Goal: Information Seeking & Learning: Learn about a topic

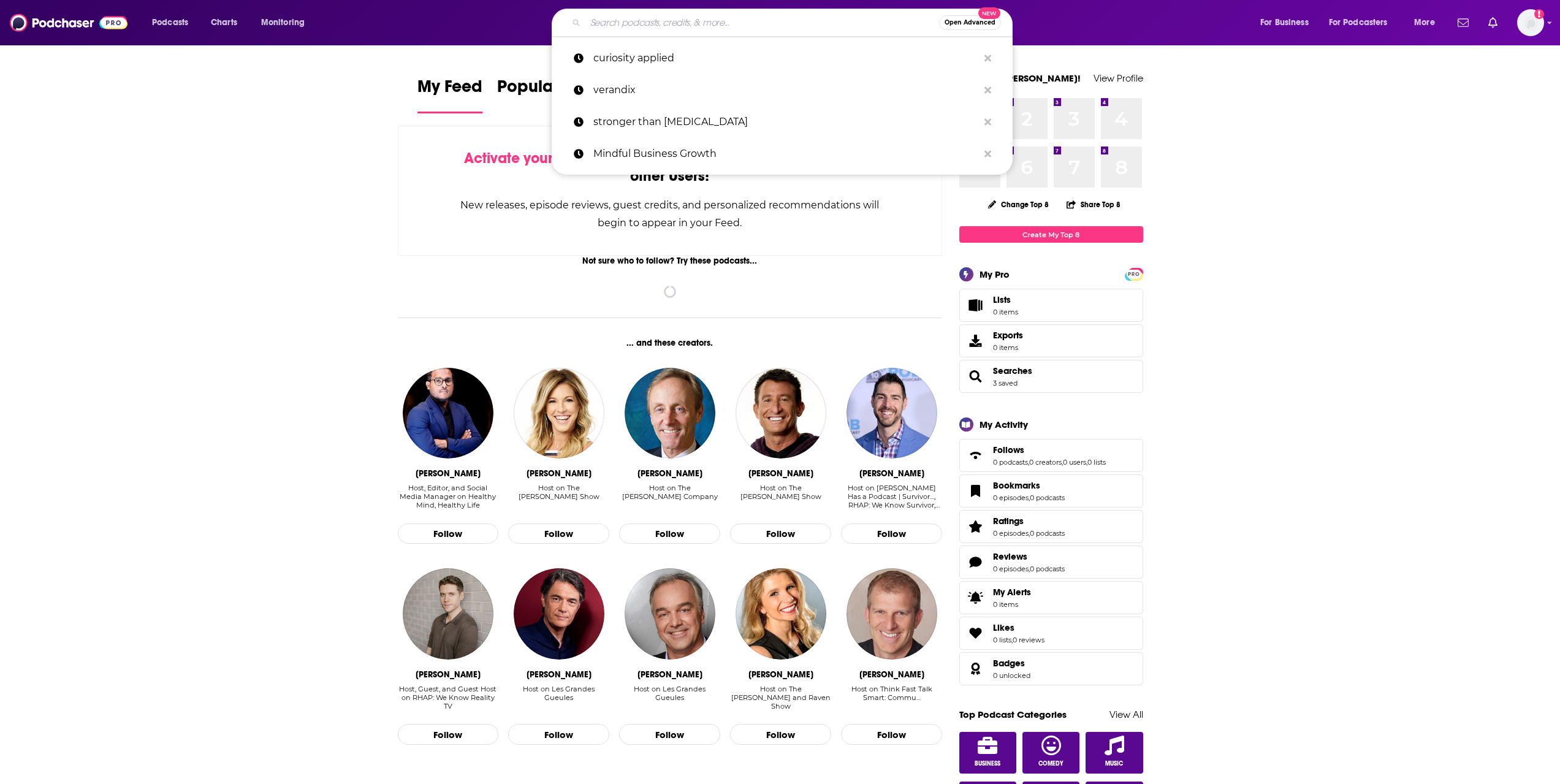
click at [614, 22] on input "Search podcasts, credits, & more..." at bounding box center [762, 22] width 354 height 20
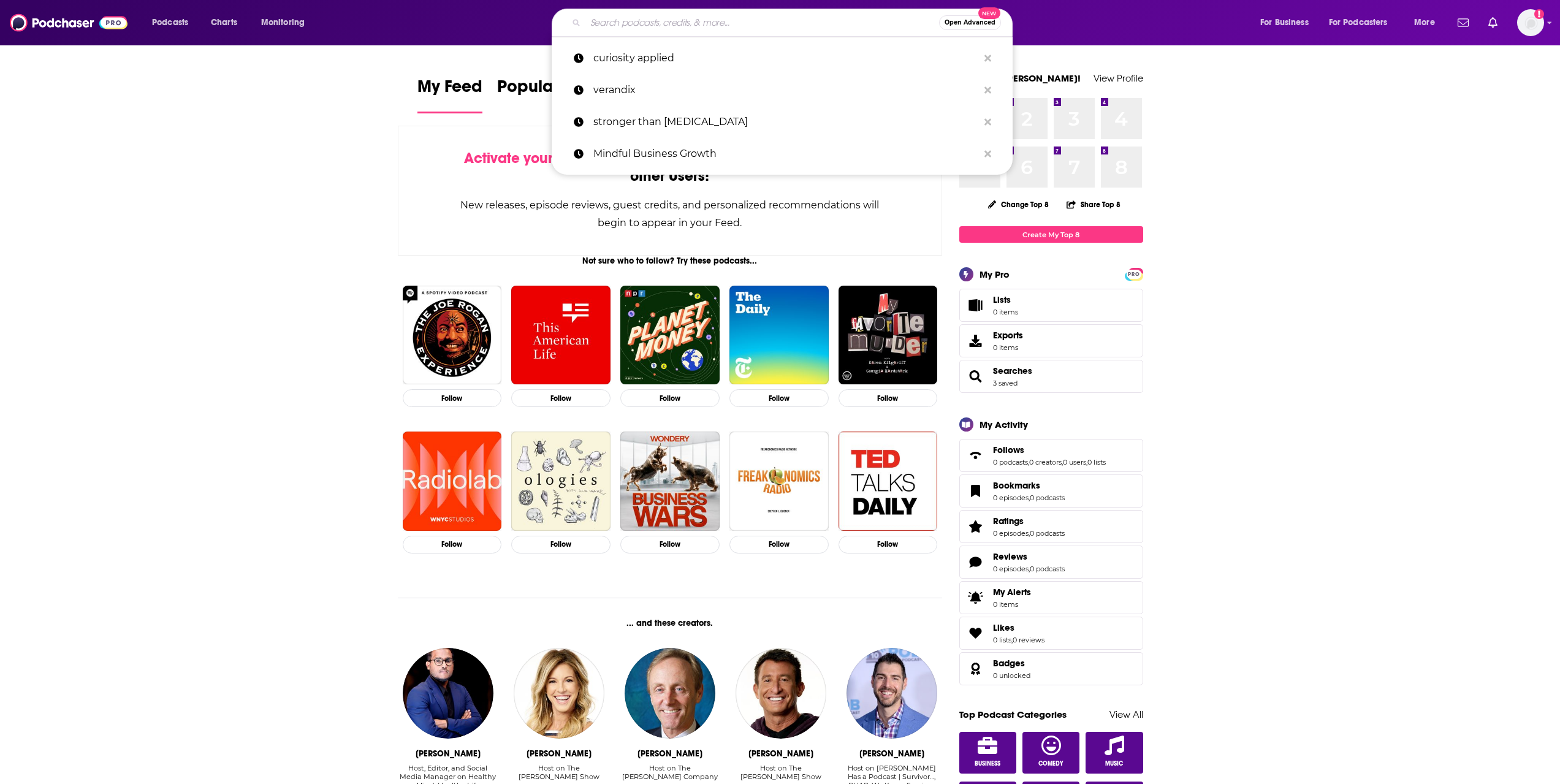
click at [650, 110] on p "stronger than [MEDICAL_DATA]" at bounding box center [785, 122] width 385 height 32
type input "stronger than [MEDICAL_DATA]"
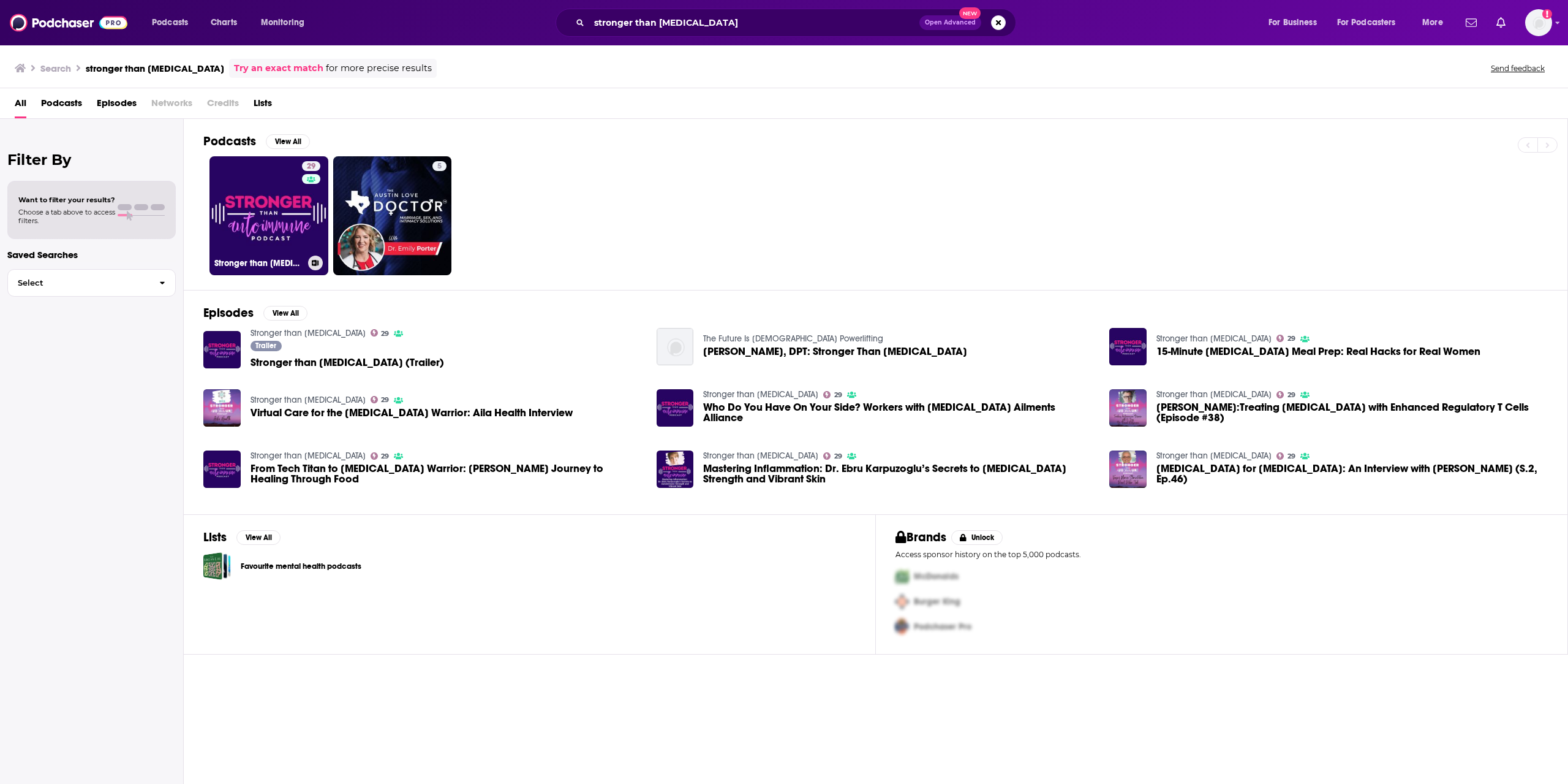
click at [289, 225] on link "29 Stronger than [MEDICAL_DATA]" at bounding box center [269, 215] width 119 height 119
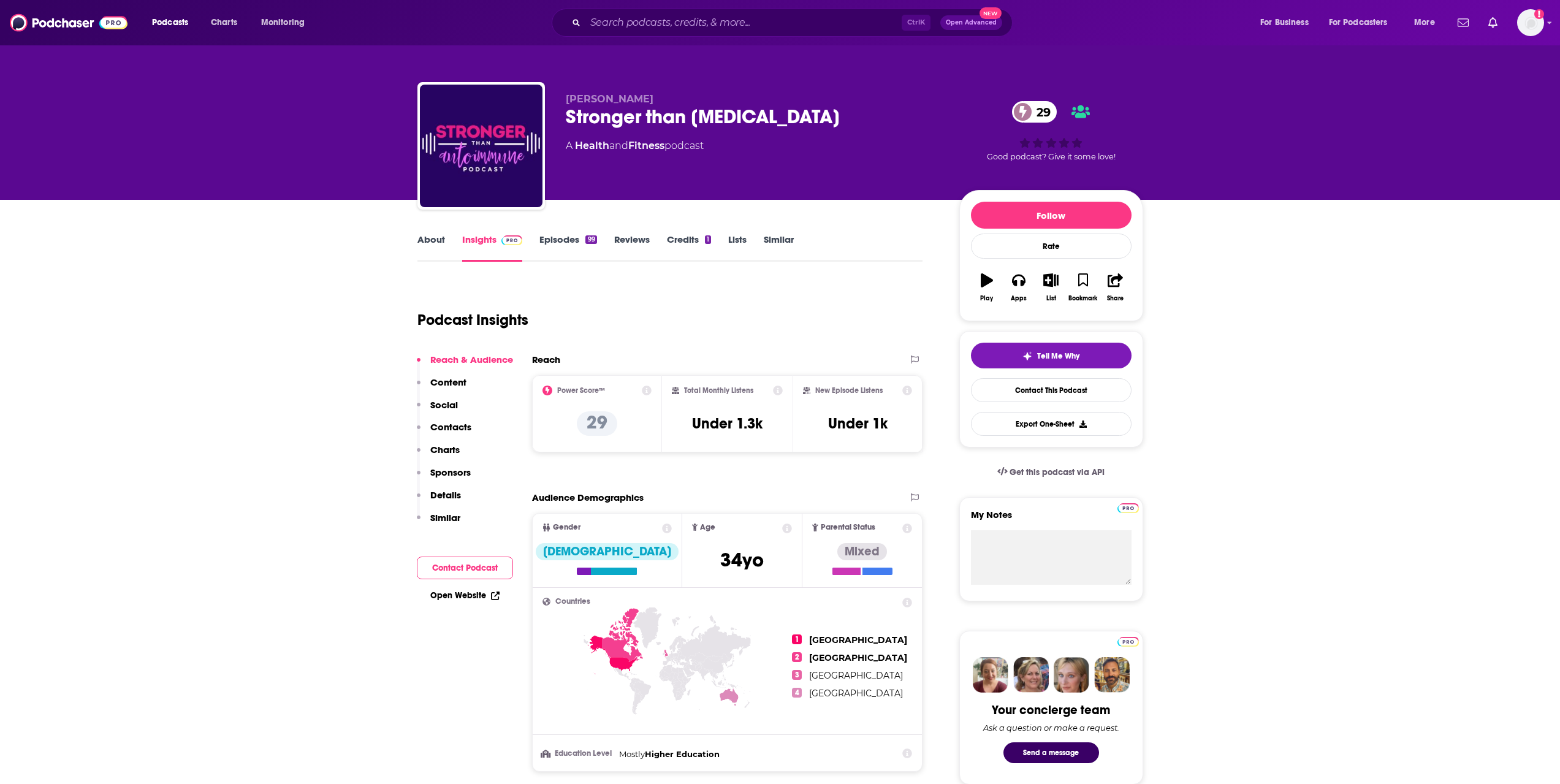
click at [580, 248] on link "Episodes 99" at bounding box center [567, 247] width 57 height 28
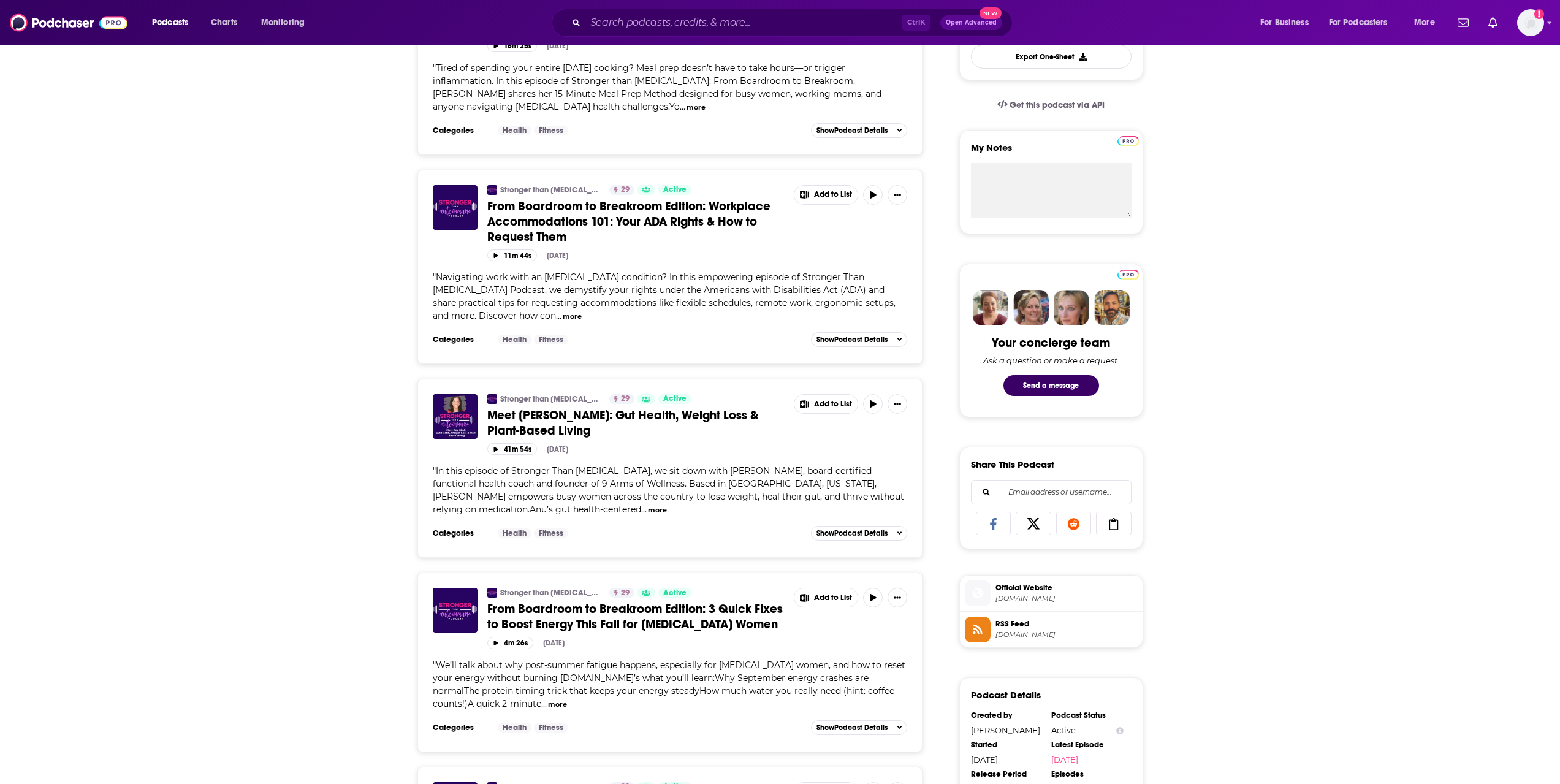
scroll to position [368, 0]
drag, startPoint x: 619, startPoint y: 41, endPoint x: 617, endPoint y: 18, distance: 23.1
click at [619, 34] on div "Podcasts Charts Monitoring Ctrl K Open Advanced New For Business For Podcasters…" at bounding box center [780, 22] width 1560 height 46
click at [617, 18] on input "Search podcasts, credits, & more..." at bounding box center [743, 22] width 316 height 20
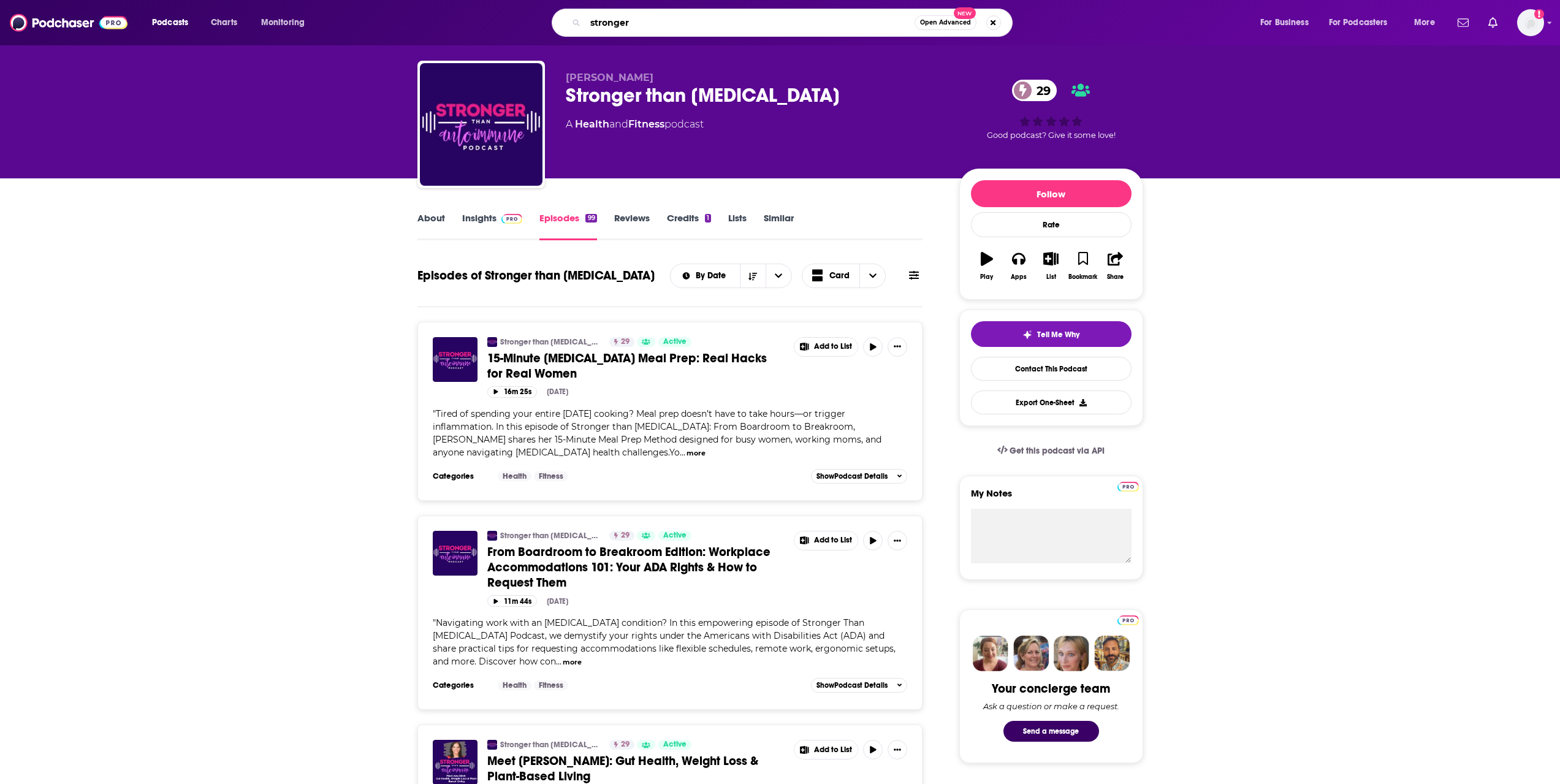
scroll to position [0, 0]
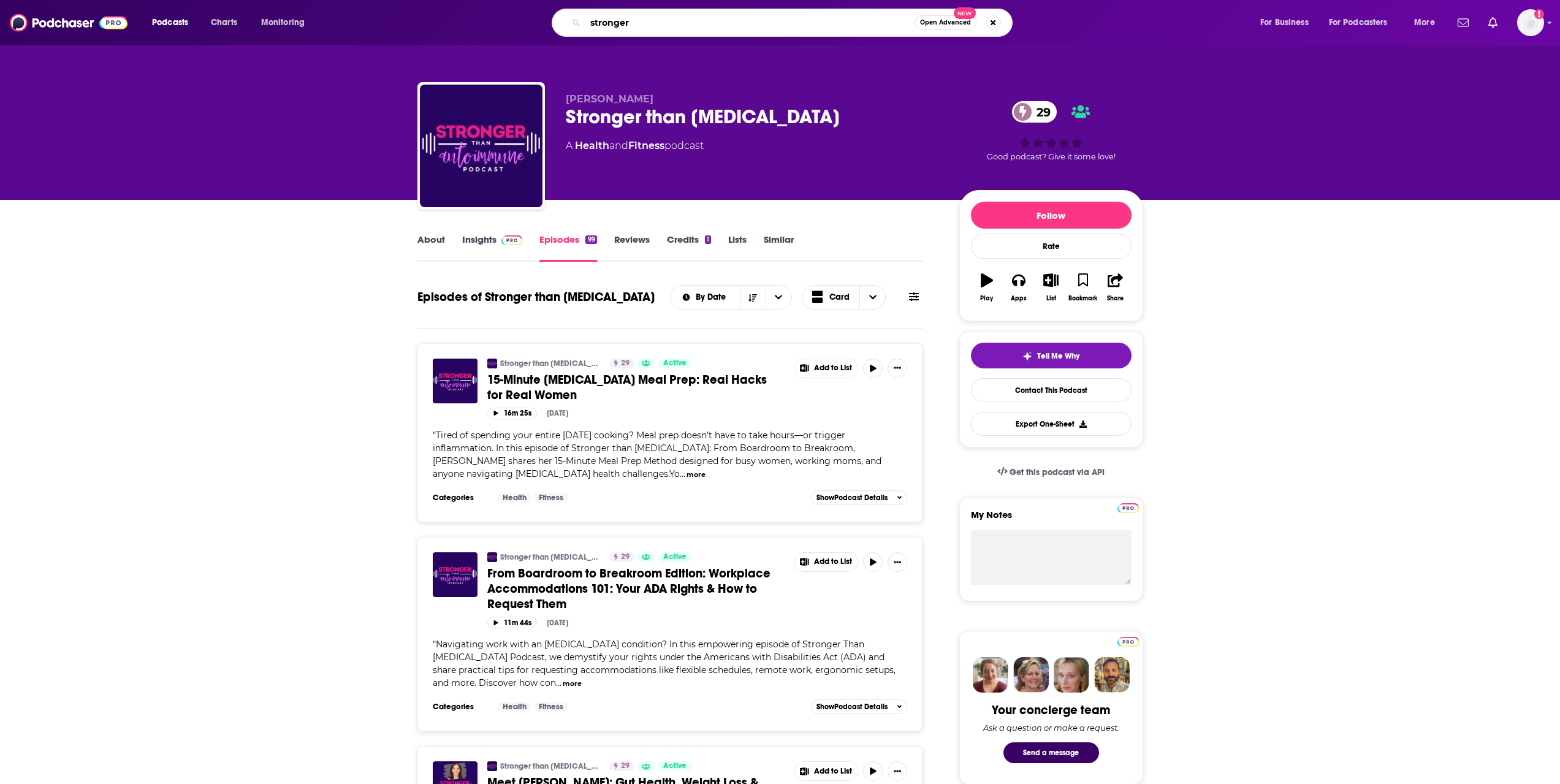
type input "stronger"
click at [442, 247] on link "About" at bounding box center [431, 247] width 27 height 28
